Goal: Task Accomplishment & Management: Manage account settings

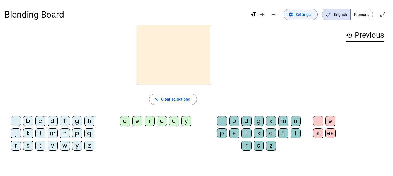
click at [304, 17] on span "Settings" at bounding box center [302, 14] width 15 height 7
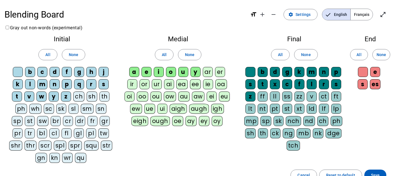
click at [19, 72] on div at bounding box center [18, 72] width 10 height 10
click at [31, 72] on div "b" at bounding box center [30, 72] width 10 height 10
click at [42, 72] on div "c" at bounding box center [42, 72] width 10 height 10
click at [55, 72] on div "d" at bounding box center [55, 72] width 10 height 10
click at [48, 55] on span "All" at bounding box center [47, 54] width 5 height 7
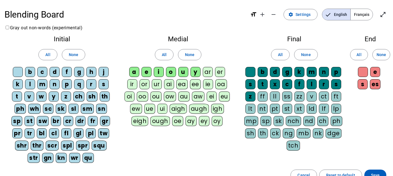
scroll to position [1, 0]
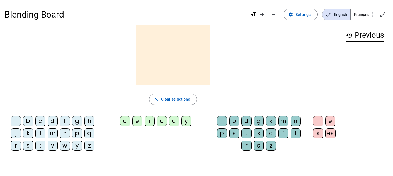
click at [29, 119] on div "b" at bounding box center [28, 121] width 10 height 10
click at [138, 122] on div "e" at bounding box center [137, 121] width 10 height 10
click at [127, 120] on div "a" at bounding box center [125, 121] width 10 height 10
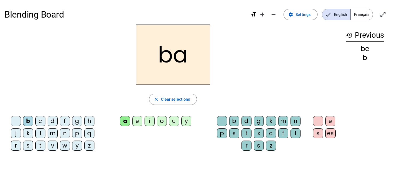
click at [140, 121] on div "e" at bounding box center [137, 121] width 10 height 10
click at [150, 122] on div "i" at bounding box center [149, 121] width 10 height 10
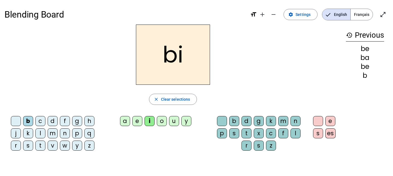
click at [161, 122] on div "o" at bounding box center [162, 121] width 10 height 10
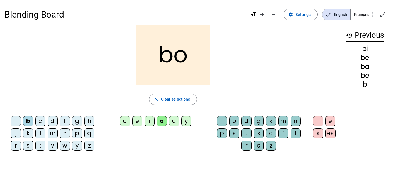
click at [173, 121] on div "u" at bounding box center [174, 121] width 10 height 10
click at [237, 121] on div "b" at bounding box center [234, 121] width 10 height 10
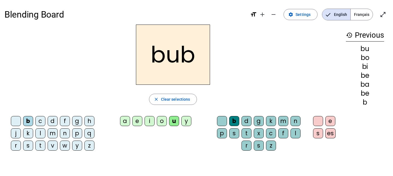
click at [235, 135] on div "s" at bounding box center [234, 133] width 10 height 10
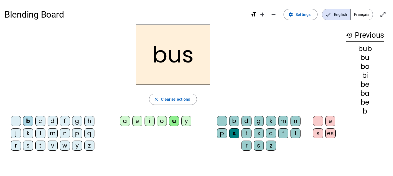
click at [224, 133] on div "p" at bounding box center [222, 133] width 10 height 10
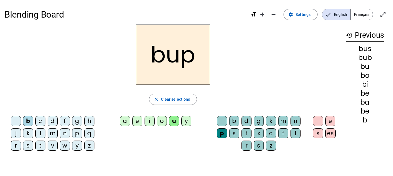
click at [242, 121] on div "d" at bounding box center [246, 121] width 10 height 10
click at [238, 121] on div "b" at bounding box center [234, 121] width 10 height 10
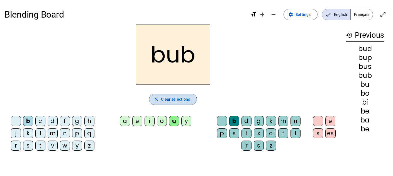
click at [160, 98] on span "button" at bounding box center [173, 98] width 48 height 13
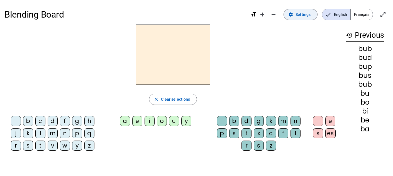
click at [303, 14] on span "Settings" at bounding box center [302, 14] width 15 height 7
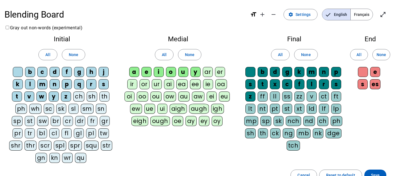
click at [332, 15] on span "English" at bounding box center [336, 14] width 28 height 11
click at [364, 16] on span "Français" at bounding box center [361, 14] width 22 height 11
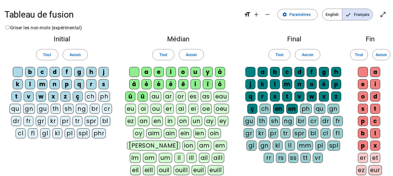
click at [29, 73] on div "b" at bounding box center [30, 72] width 10 height 10
click at [146, 71] on div "a" at bounding box center [146, 72] width 10 height 10
click at [275, 83] on div "l" at bounding box center [275, 84] width 10 height 10
click at [376, 134] on div "l" at bounding box center [375, 133] width 10 height 10
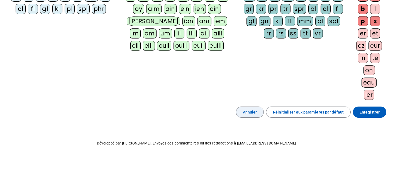
click at [257, 112] on span "Annuler" at bounding box center [250, 111] width 14 height 7
